Goal: Task Accomplishment & Management: Manage account settings

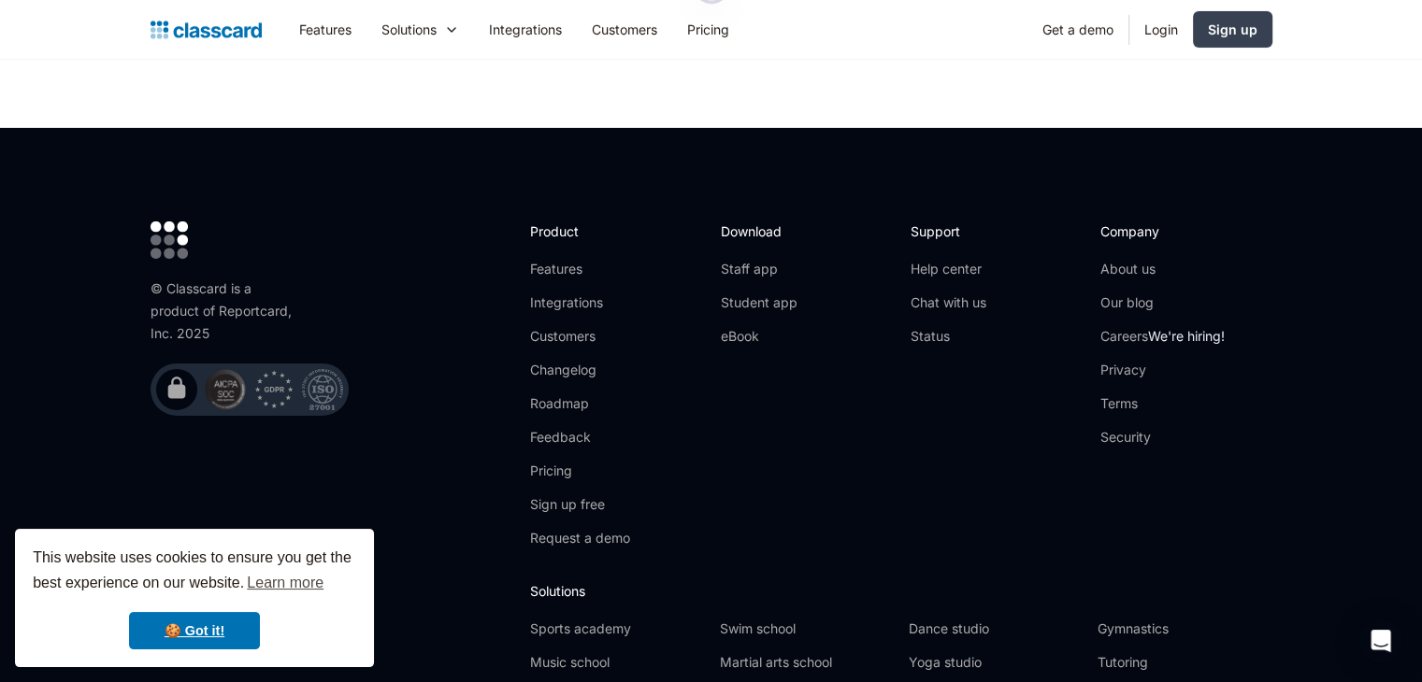
scroll to position [6315, 0]
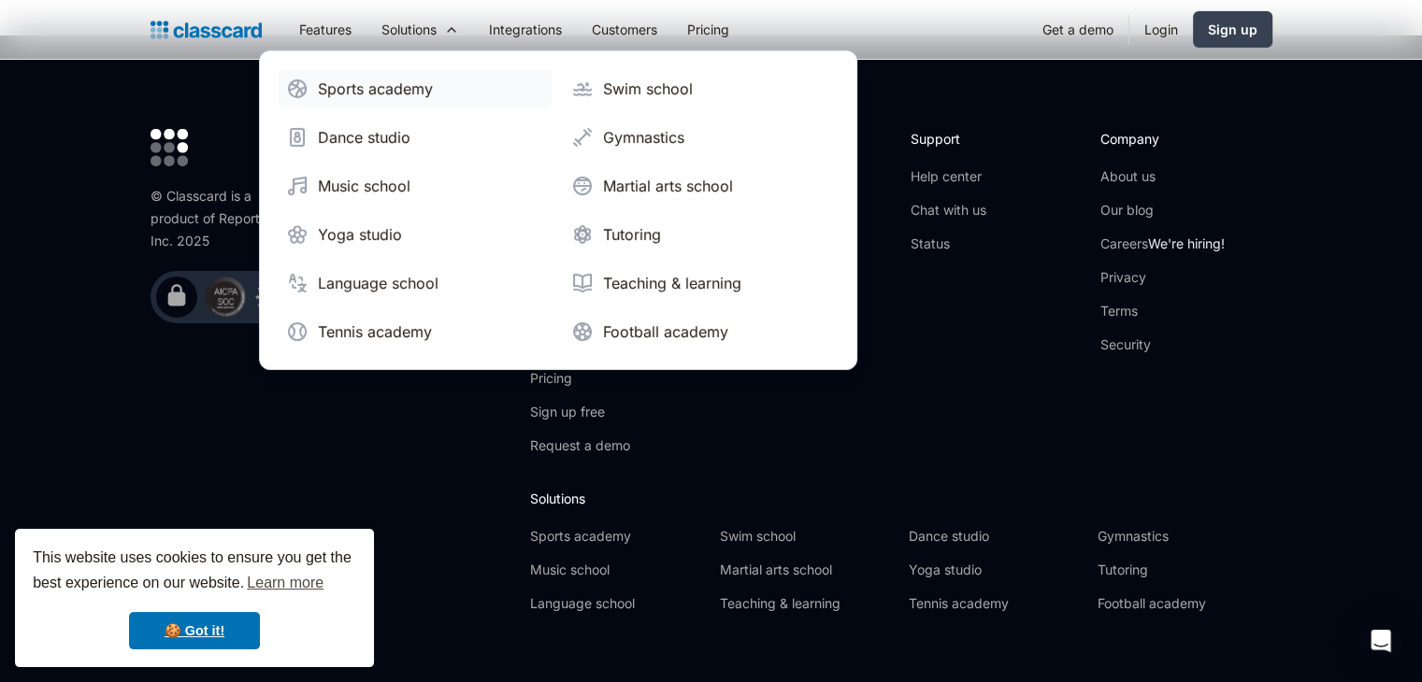
click at [400, 87] on div "Sports academy" at bounding box center [375, 89] width 115 height 22
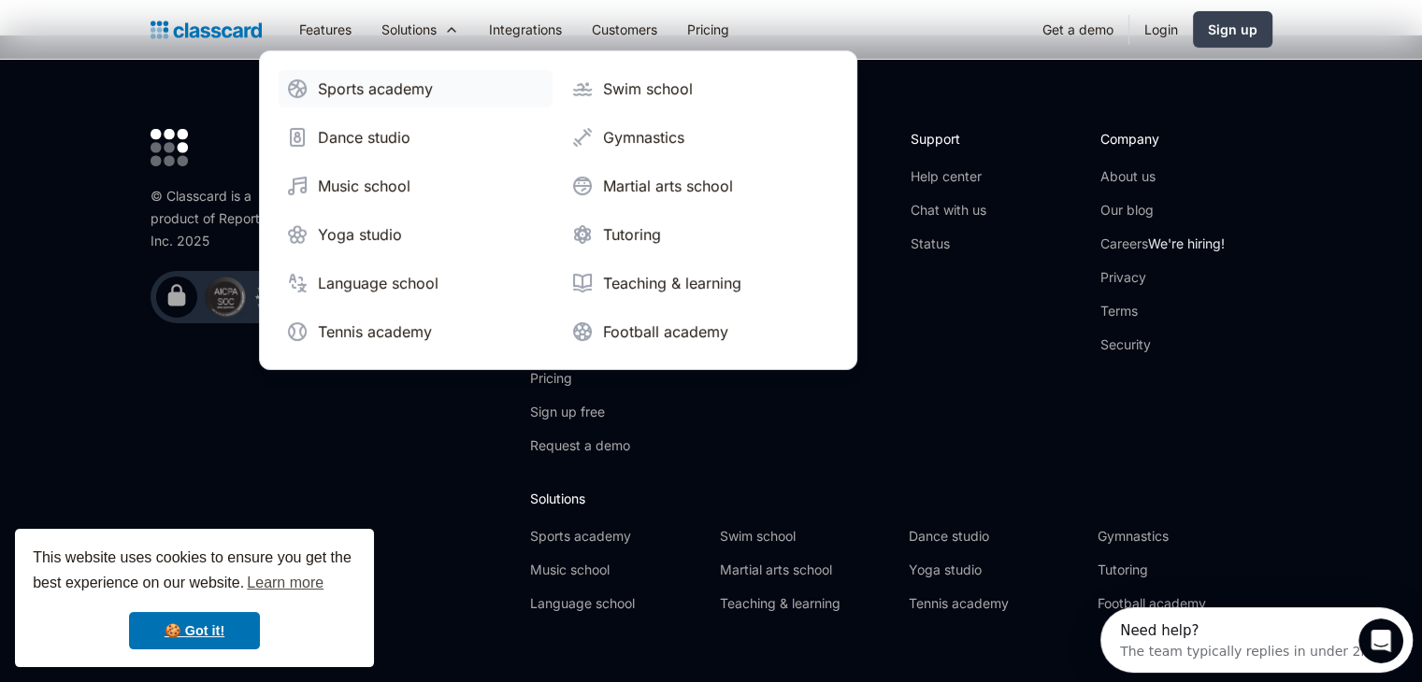
scroll to position [0, 0]
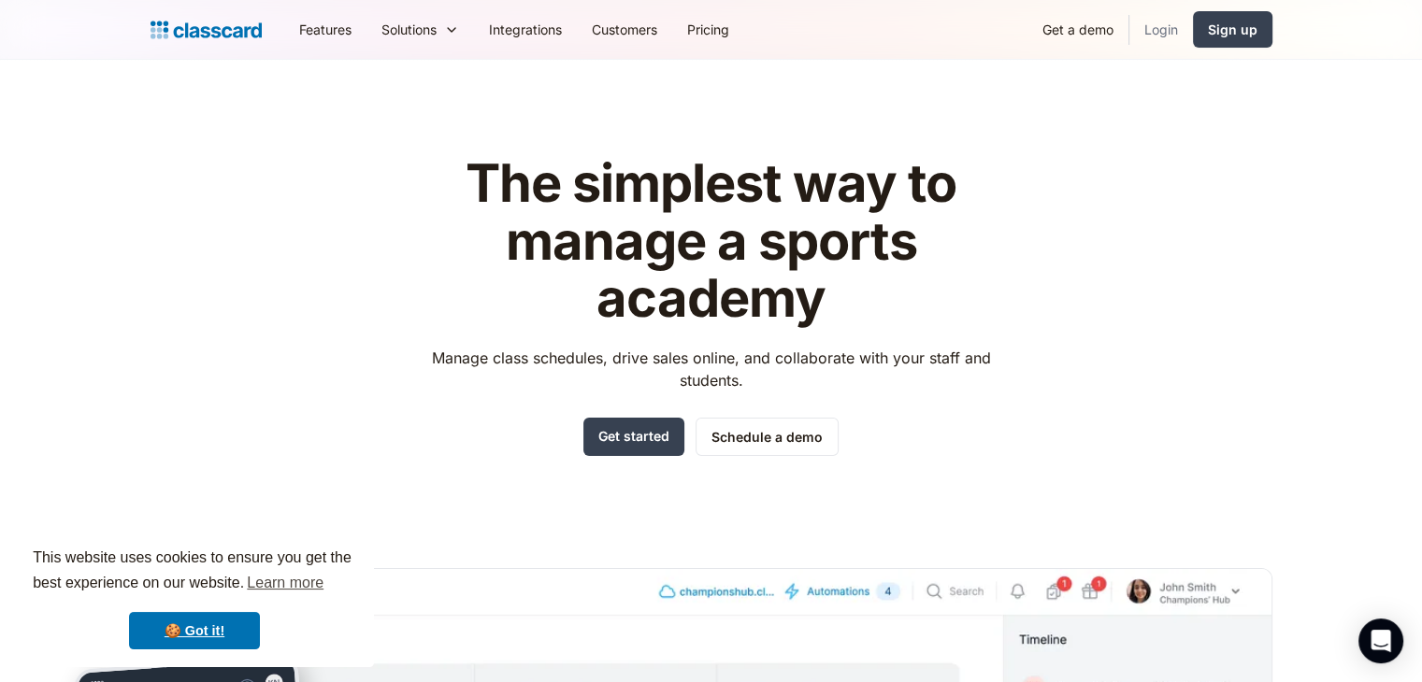
click at [1169, 29] on link "Login" at bounding box center [1161, 29] width 64 height 42
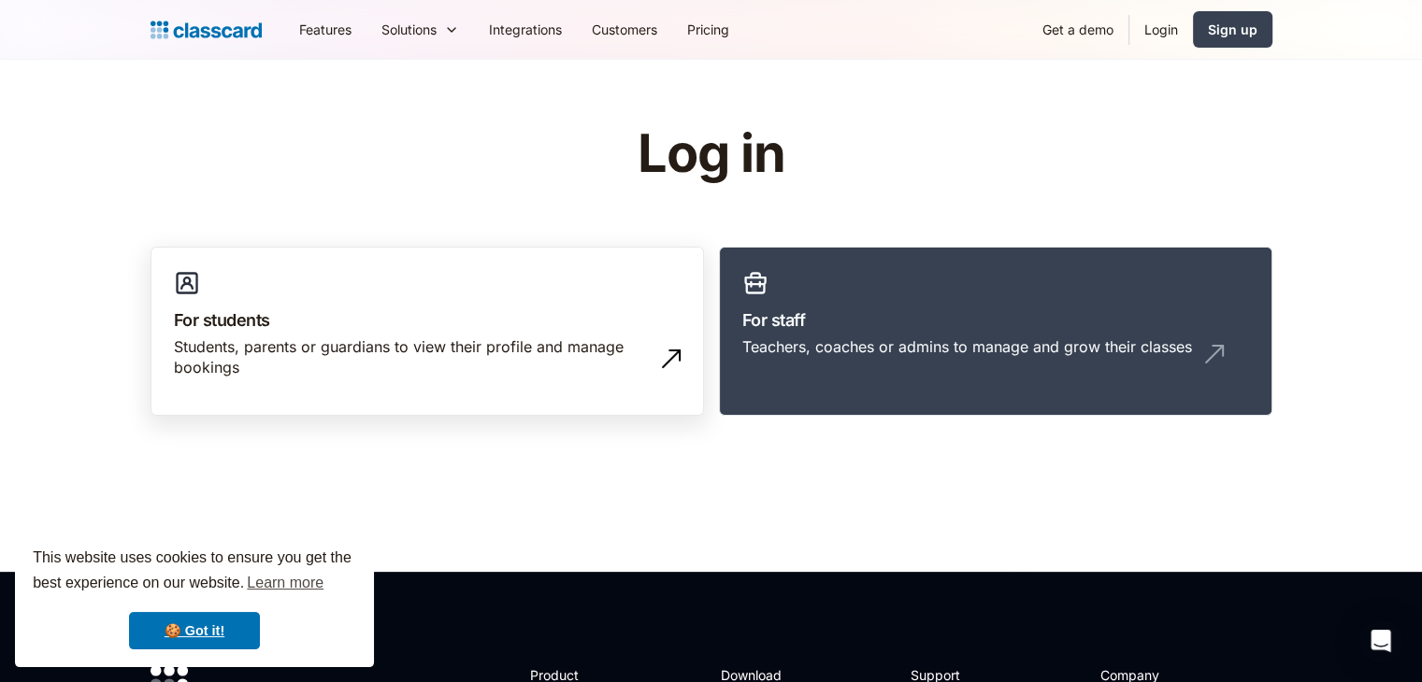
click at [528, 311] on h3 "For students" at bounding box center [427, 320] width 507 height 25
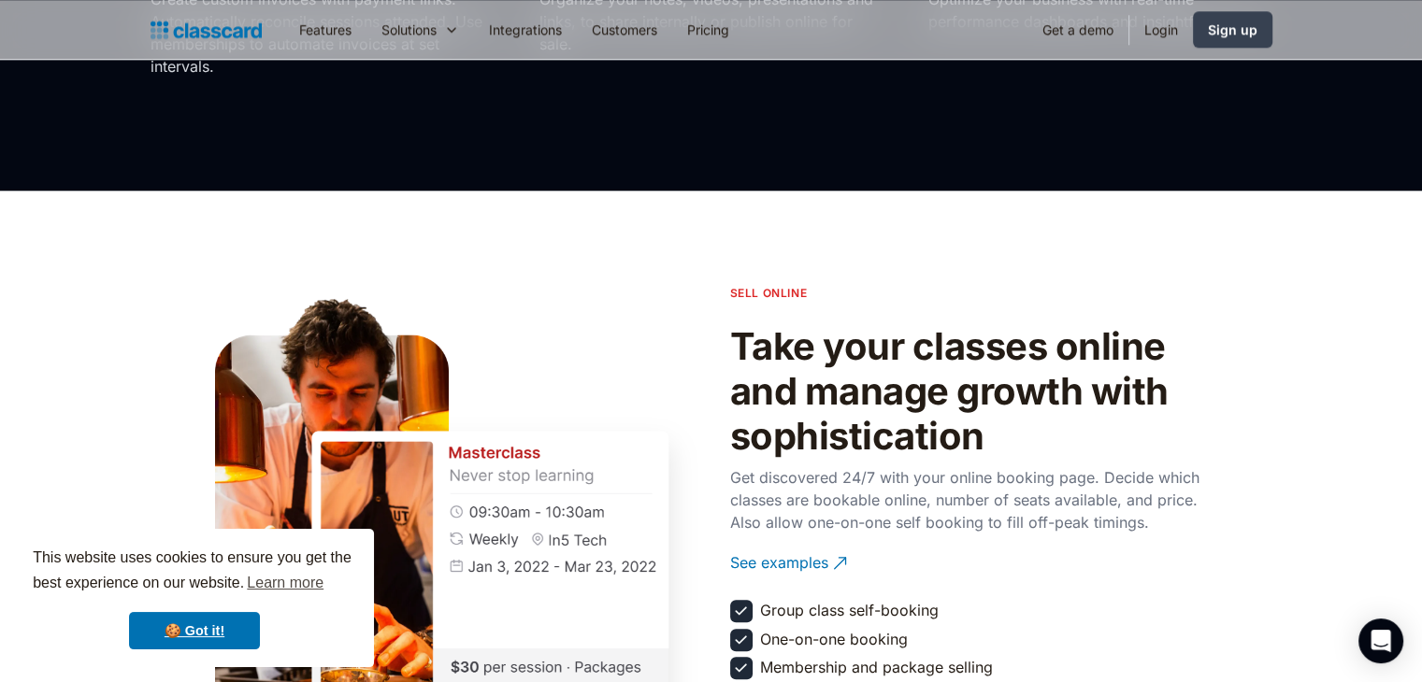
scroll to position [1843, 0]
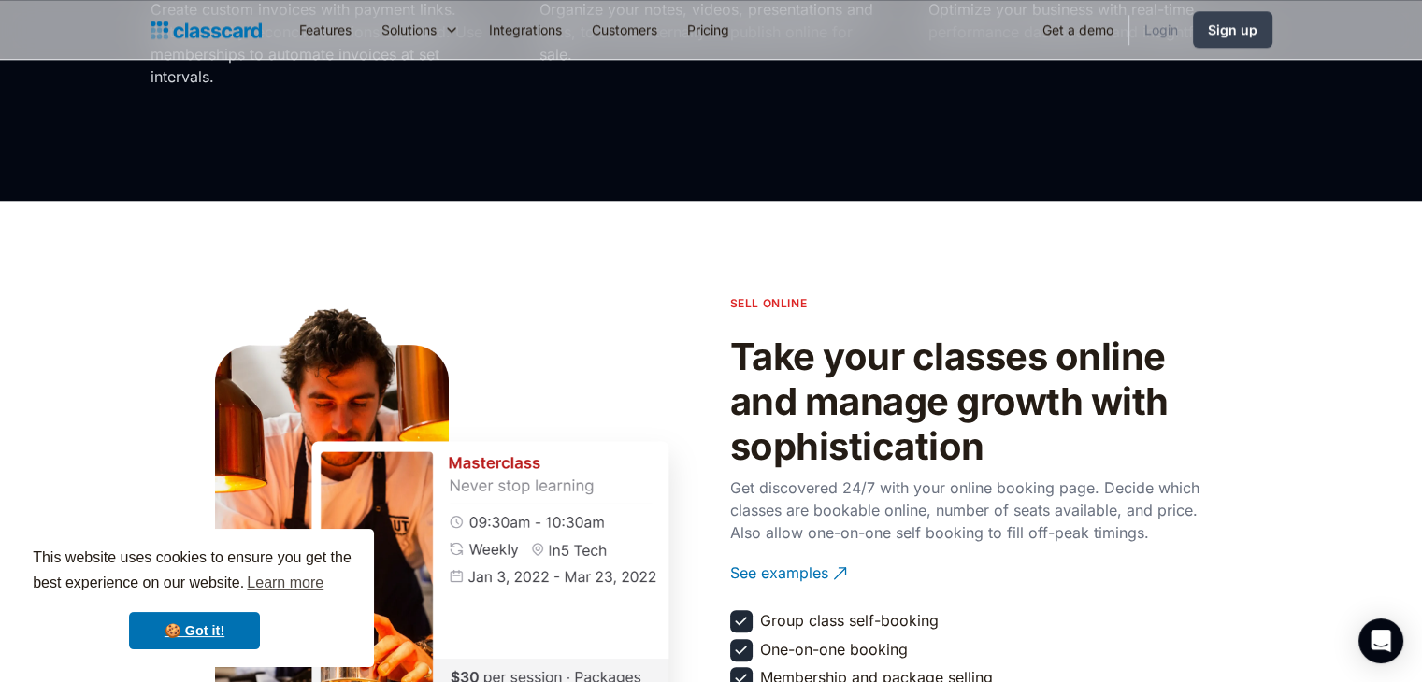
click at [1173, 30] on link "Login" at bounding box center [1161, 29] width 64 height 42
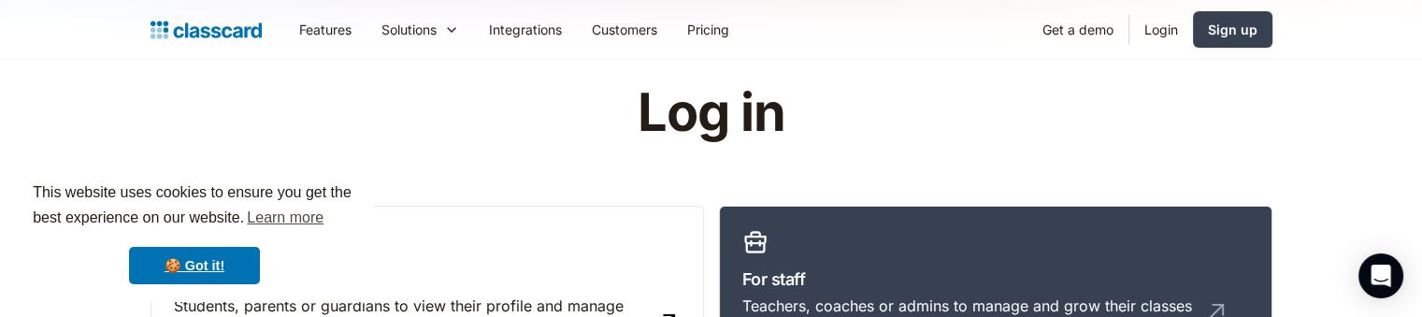
scroll to position [163, 0]
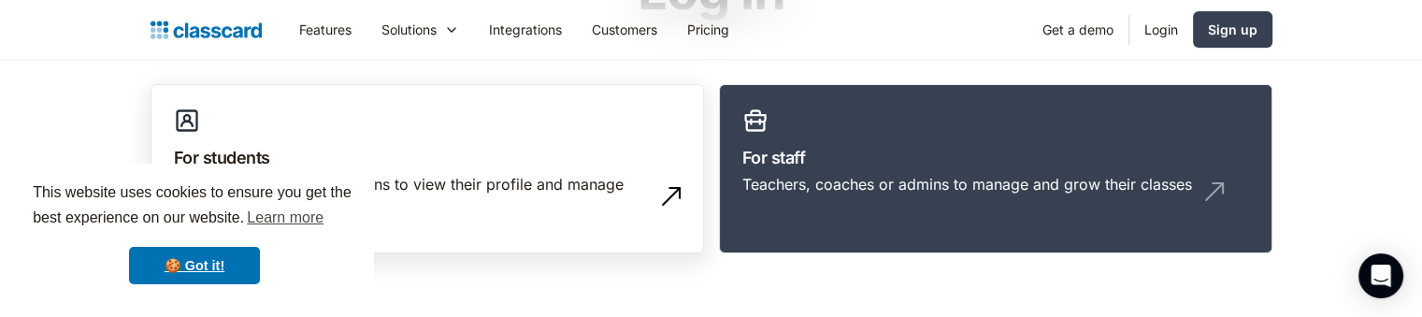
click at [384, 147] on h3 "For students" at bounding box center [427, 157] width 507 height 25
